Goal: Navigation & Orientation: Find specific page/section

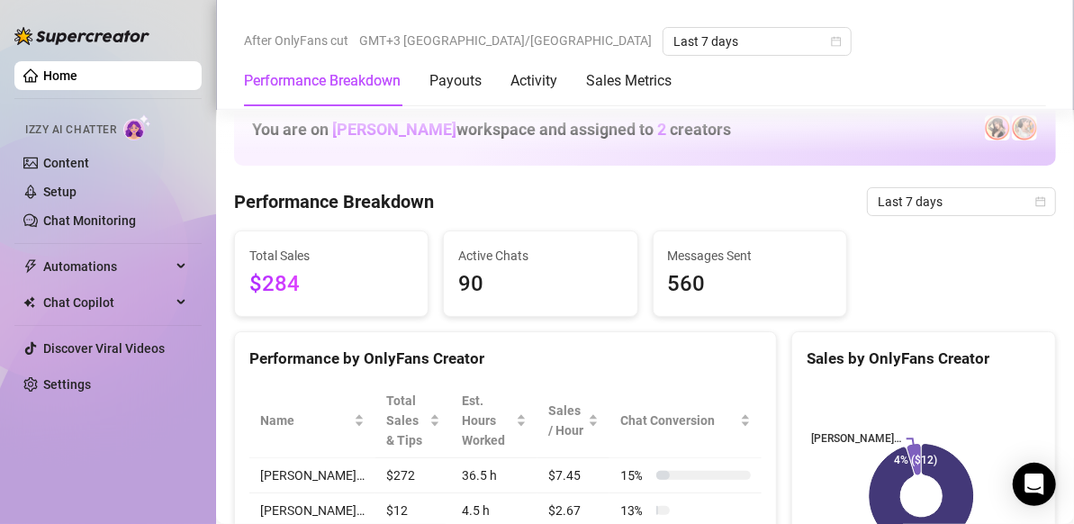
scroll to position [706, 0]
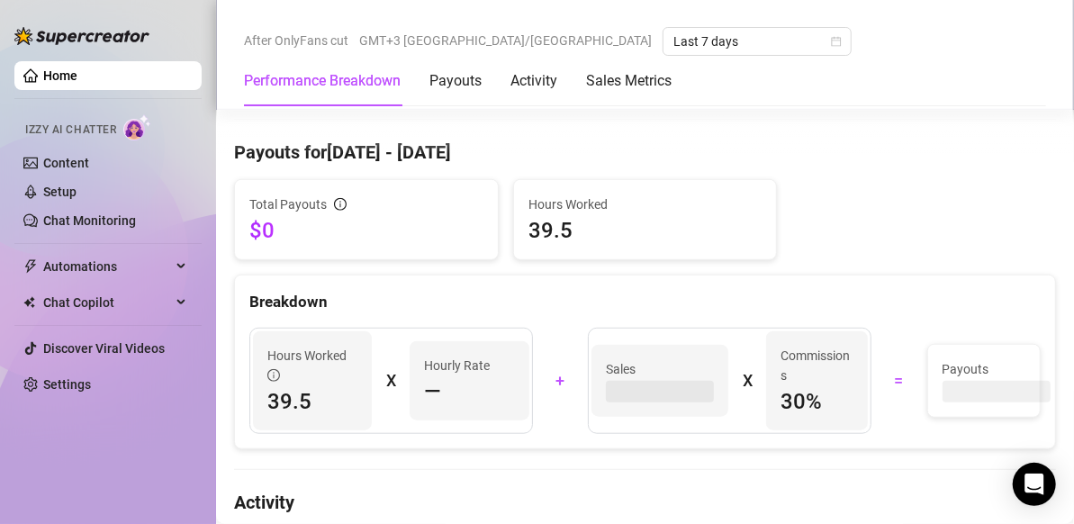
scroll to position [526, 0]
